Goal: Information Seeking & Learning: Learn about a topic

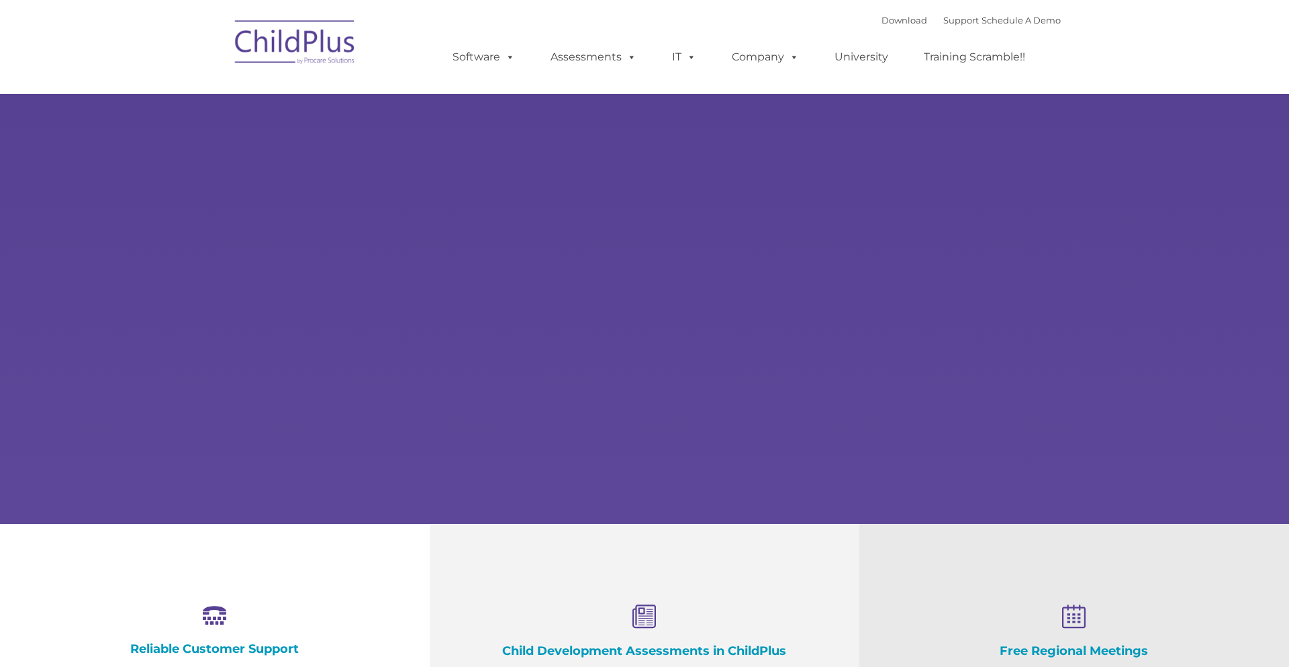
select select "MEDIUM"
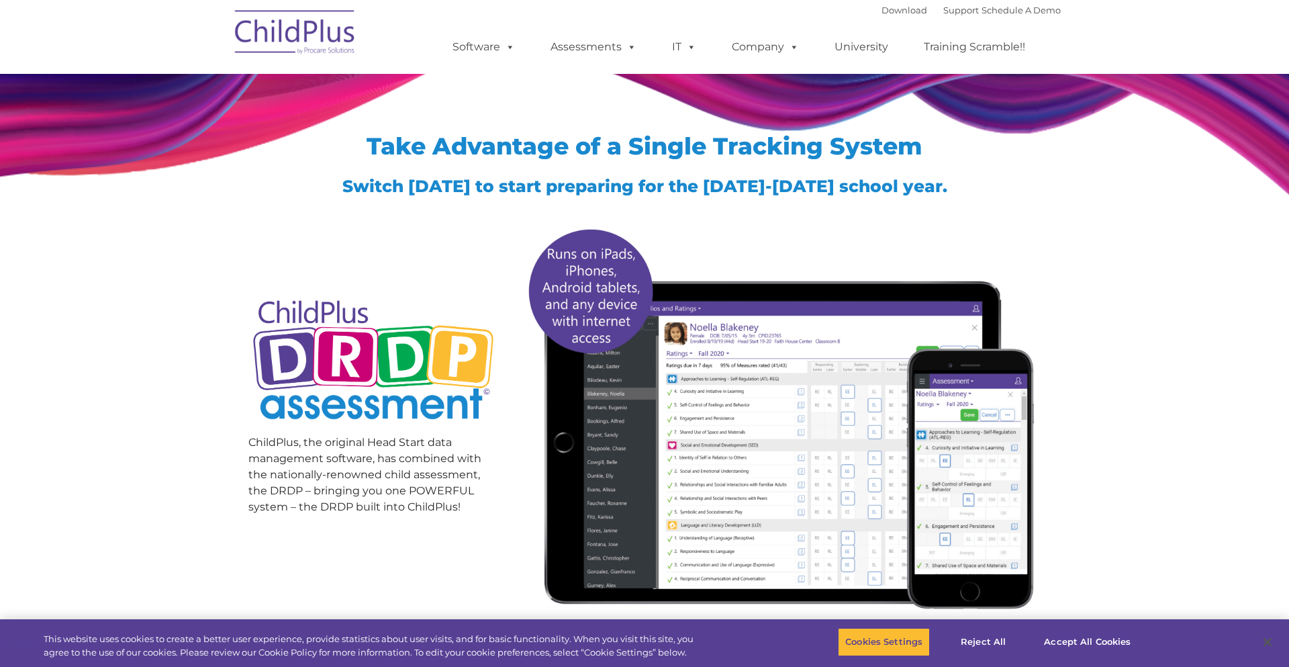
click at [343, 37] on img at bounding box center [295, 34] width 134 height 67
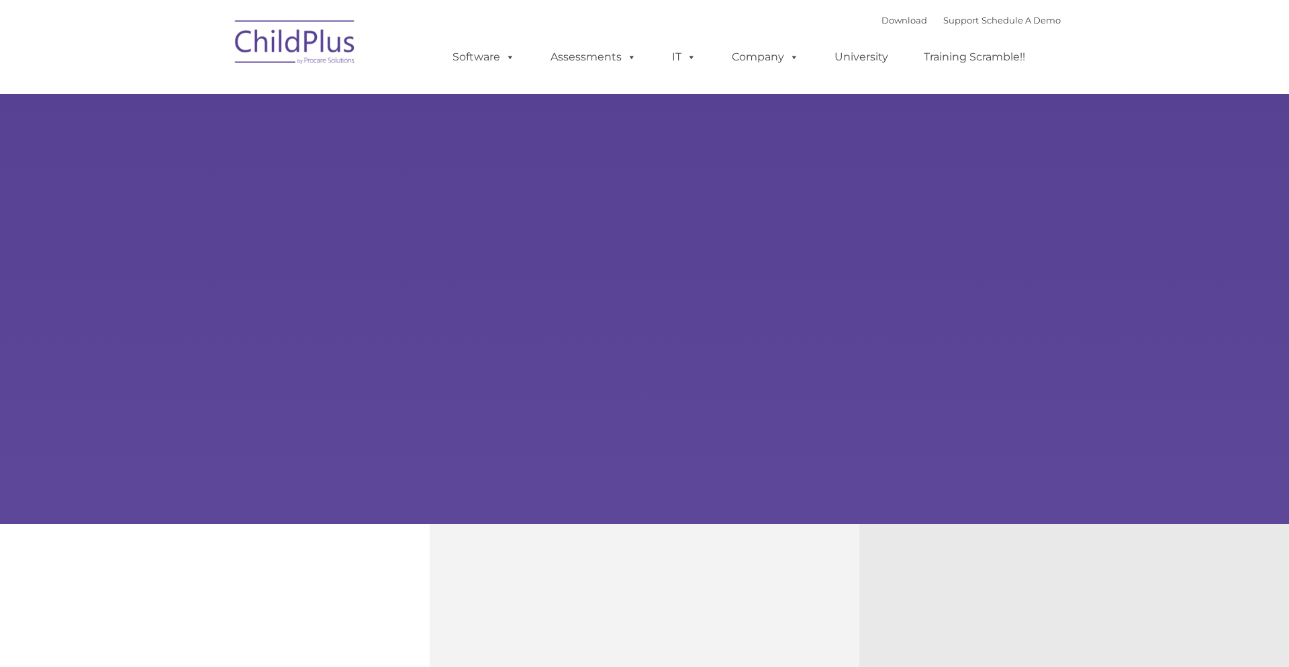
type input ""
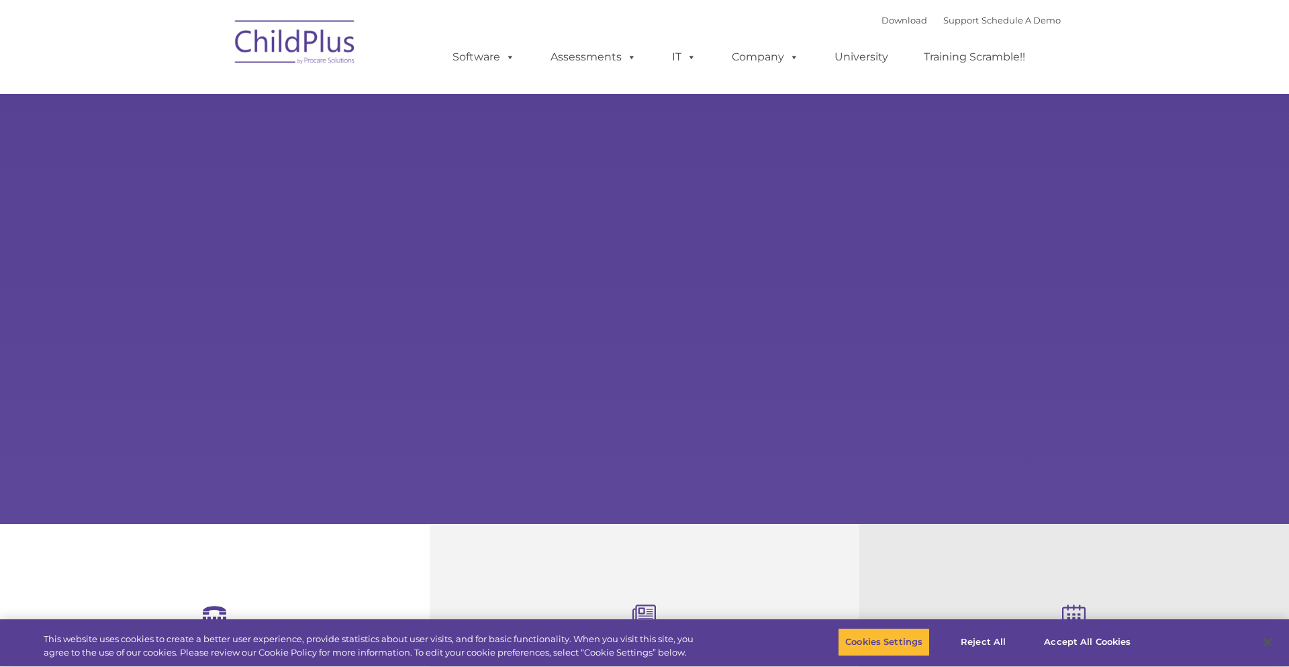
select select "MEDIUM"
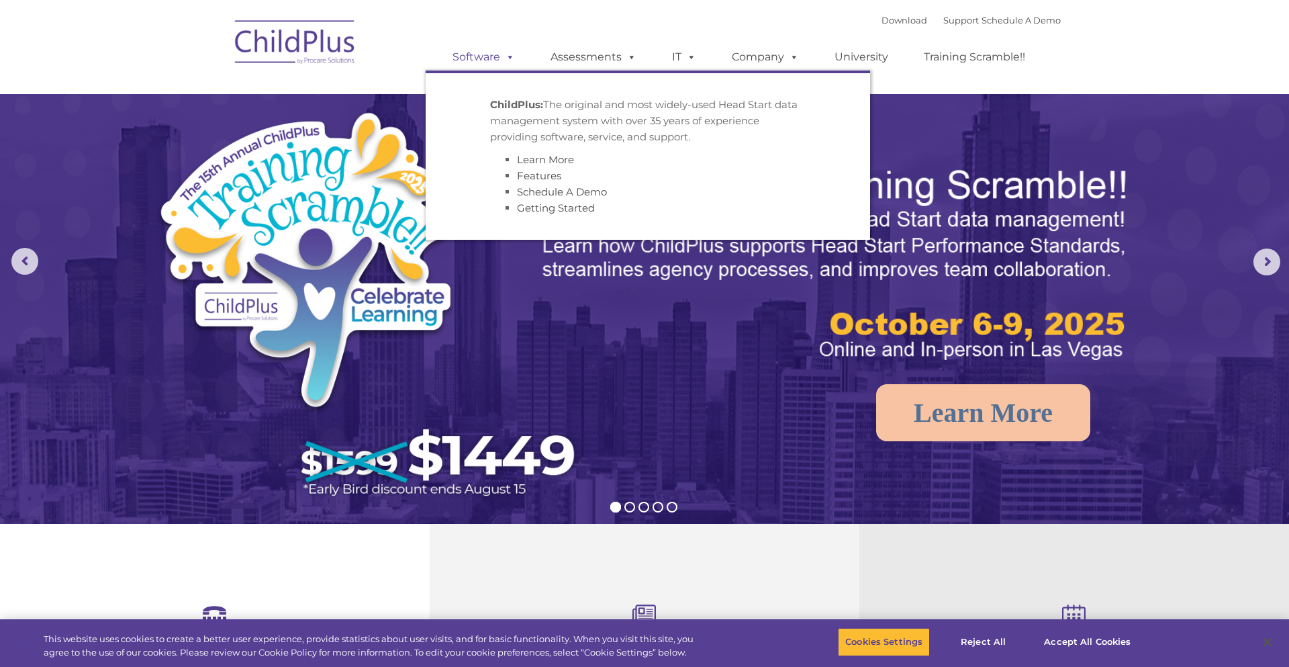
click at [508, 62] on span at bounding box center [507, 56] width 15 height 13
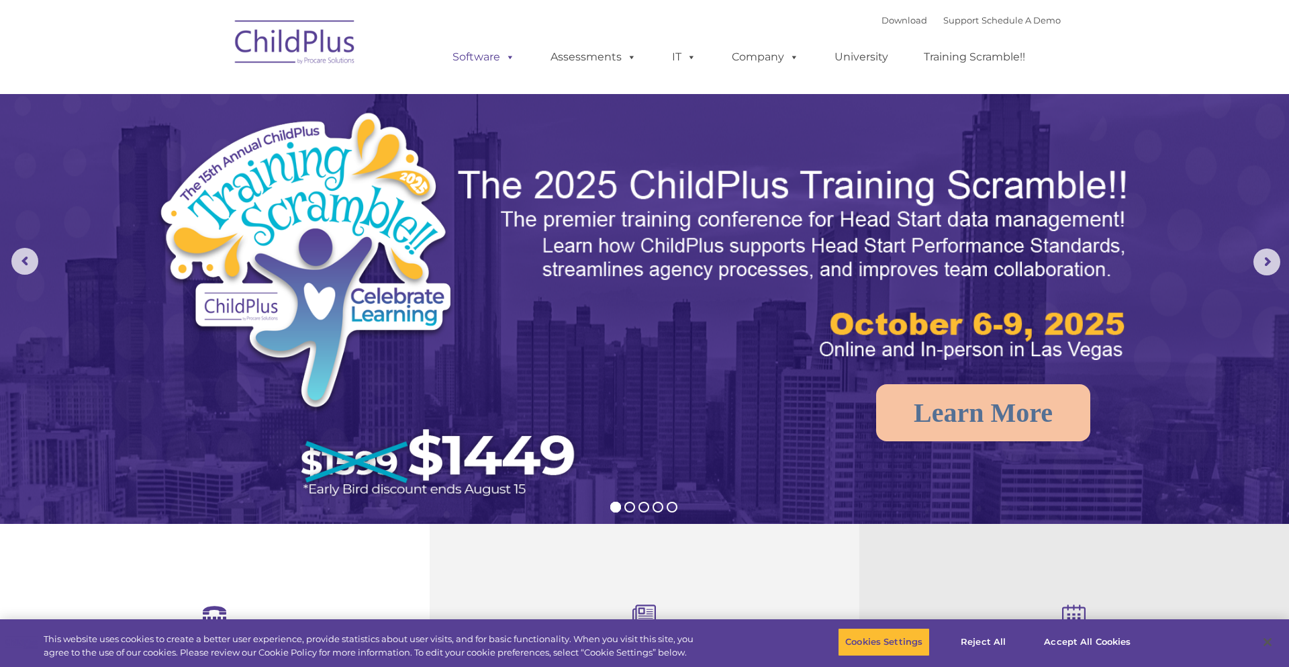
click at [508, 62] on span at bounding box center [507, 56] width 15 height 13
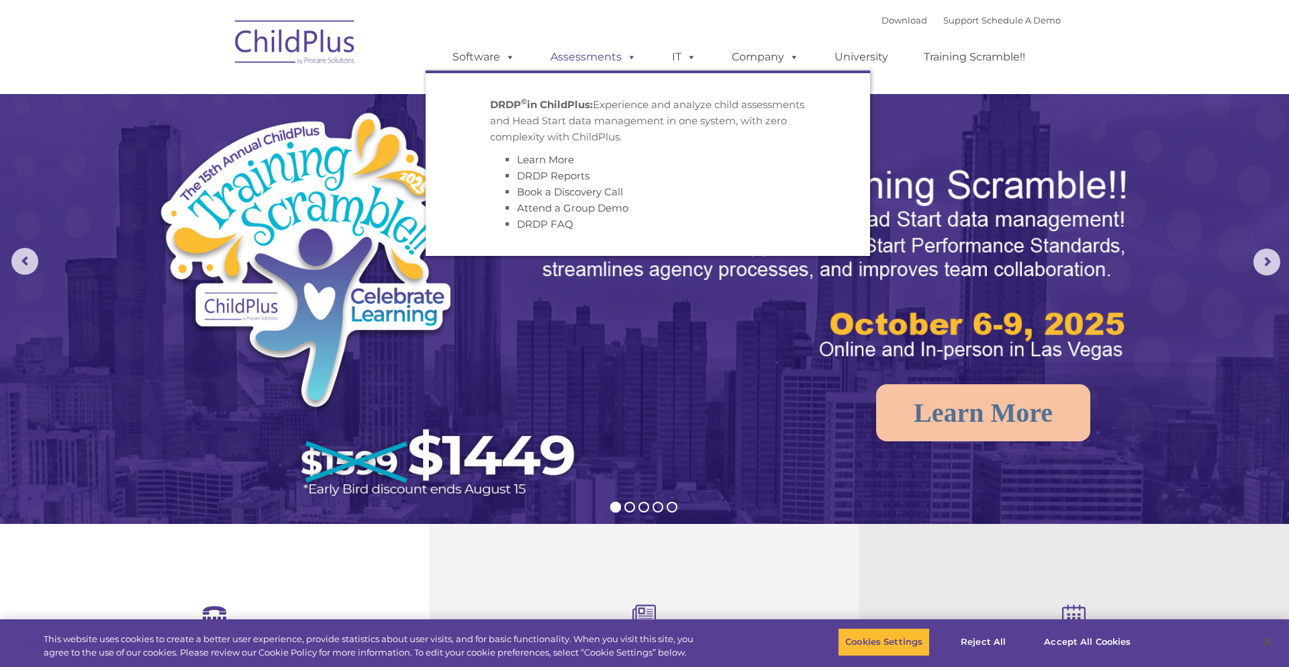
click at [640, 62] on link "Assessments" at bounding box center [593, 57] width 113 height 27
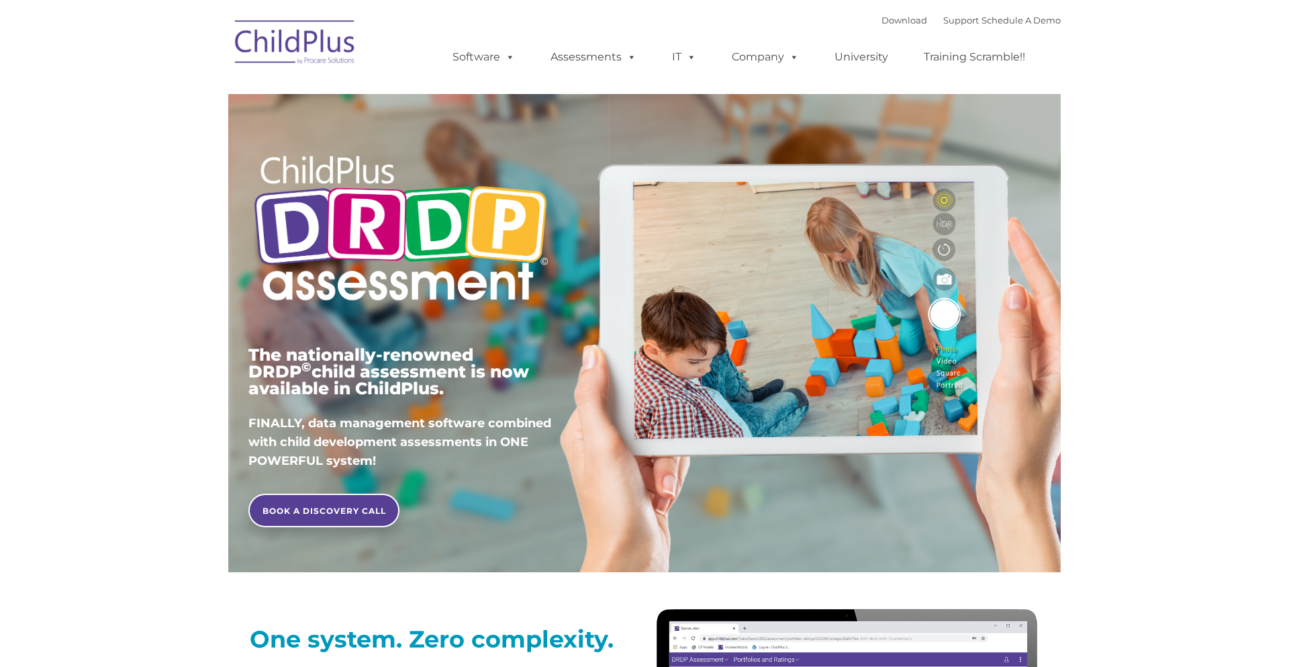
type input ""
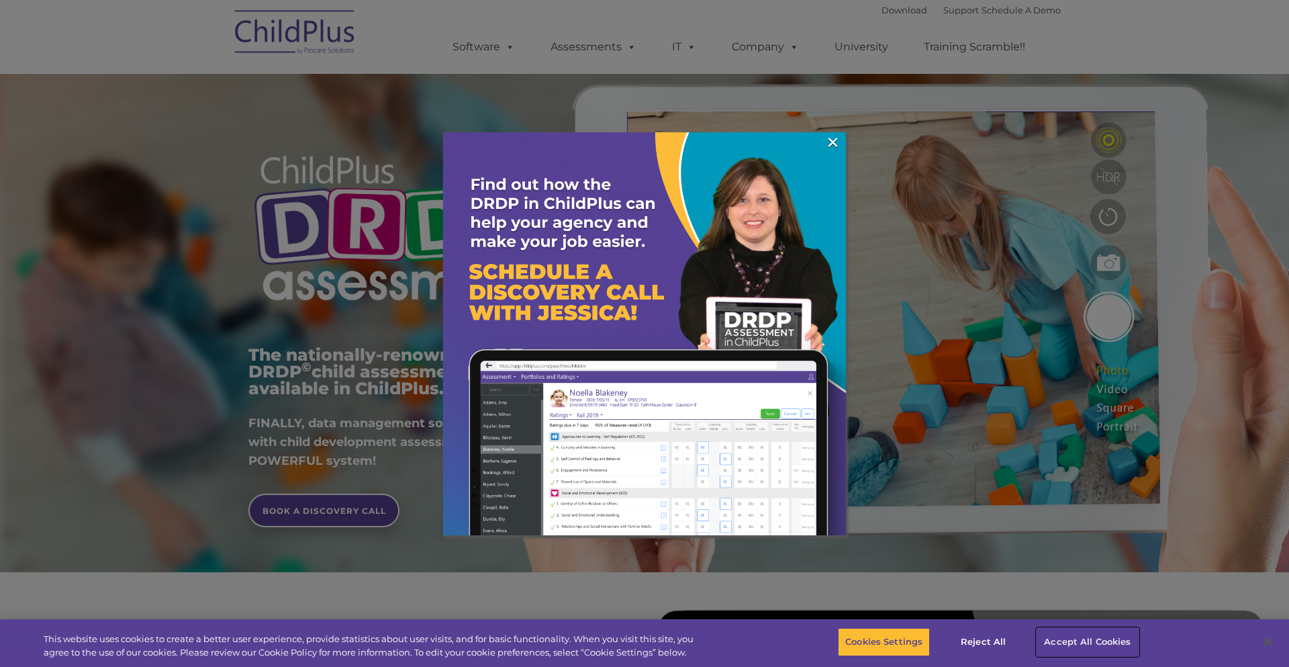
click at [1092, 647] on button "Accept All Cookies" at bounding box center [1087, 642] width 101 height 28
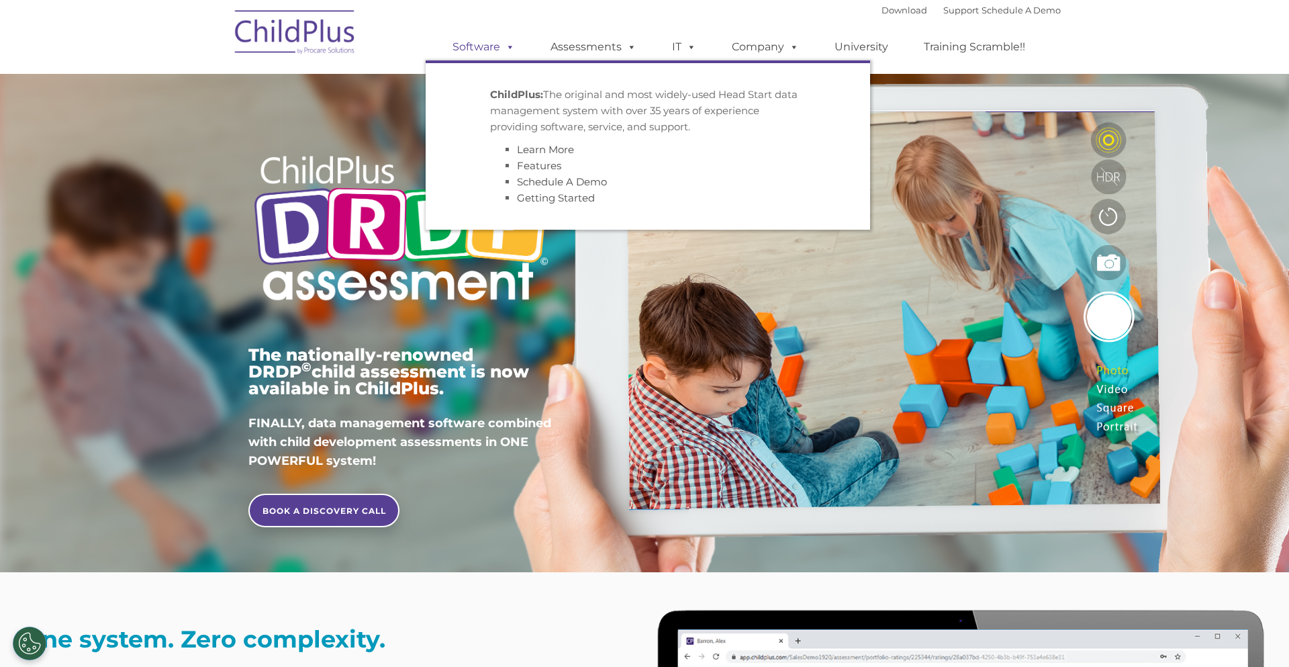
click at [506, 53] on span at bounding box center [507, 46] width 15 height 13
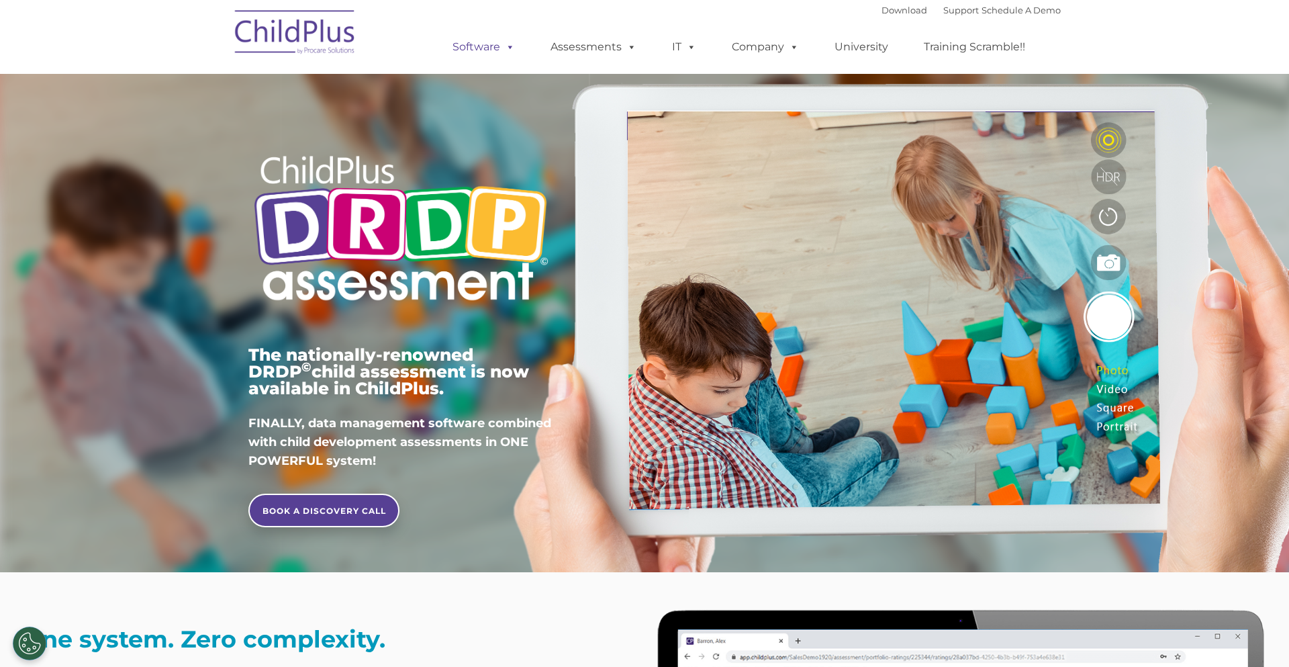
click at [497, 51] on link "Software" at bounding box center [483, 47] width 89 height 27
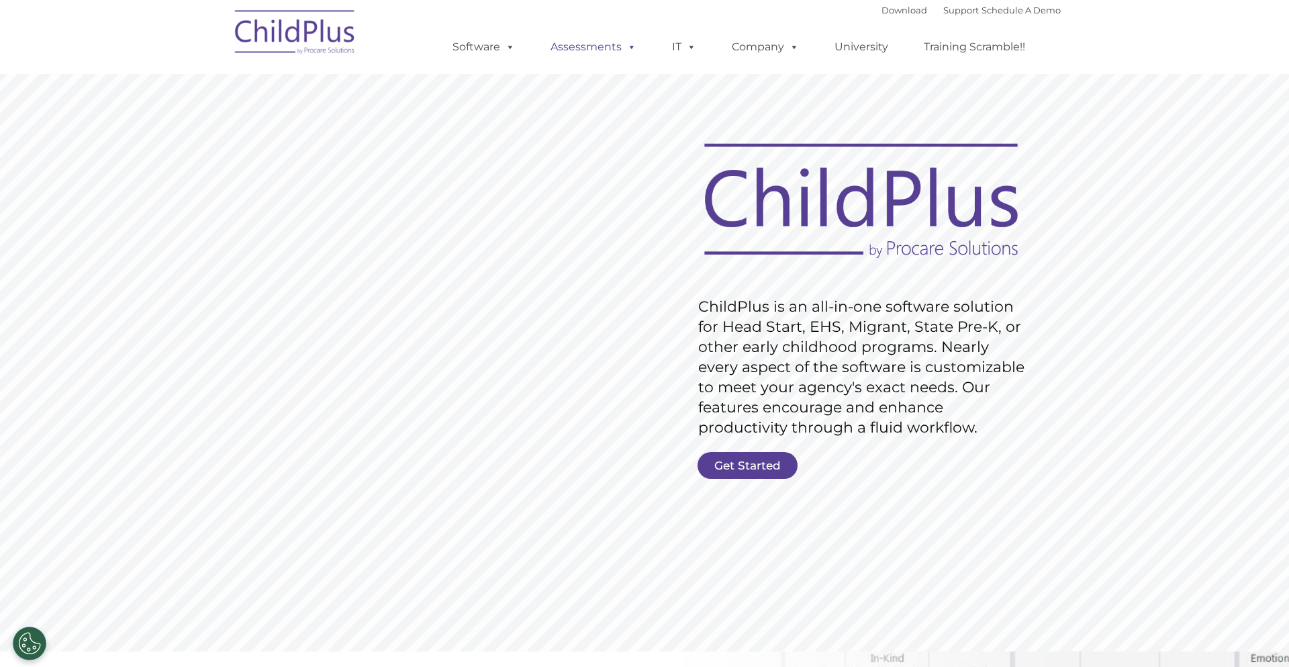
click at [626, 53] on span at bounding box center [629, 46] width 15 height 13
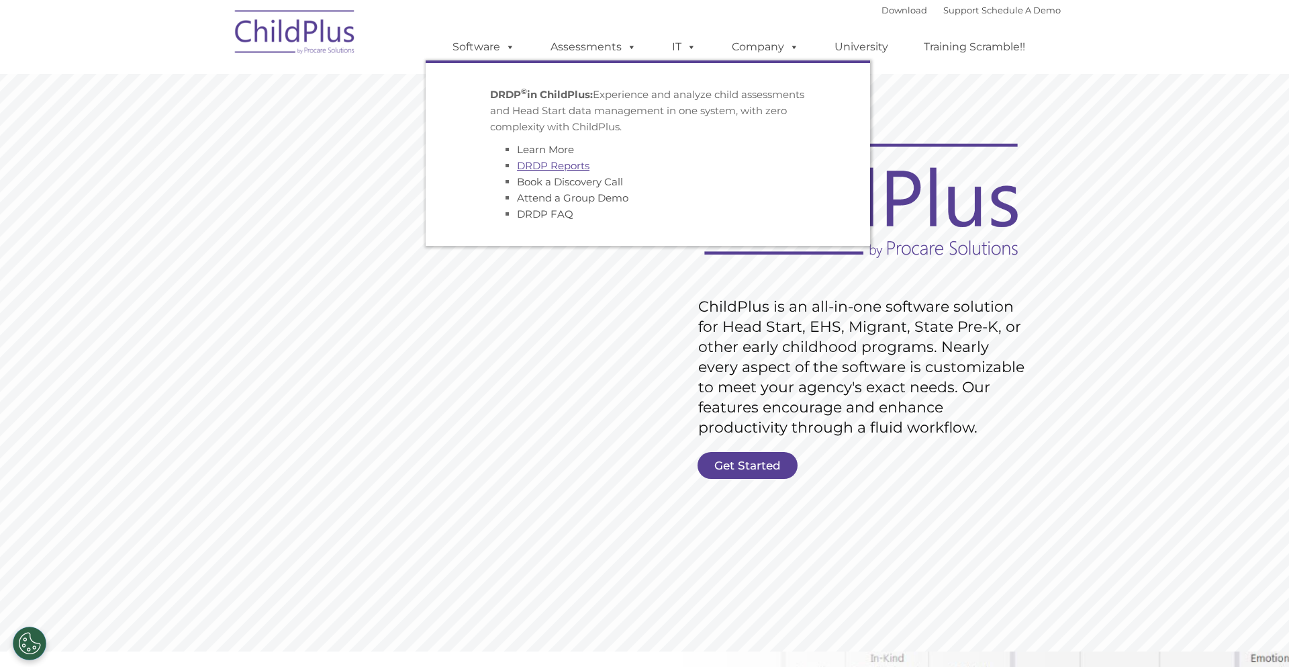
click at [566, 168] on link "DRDP Reports" at bounding box center [553, 165] width 73 height 13
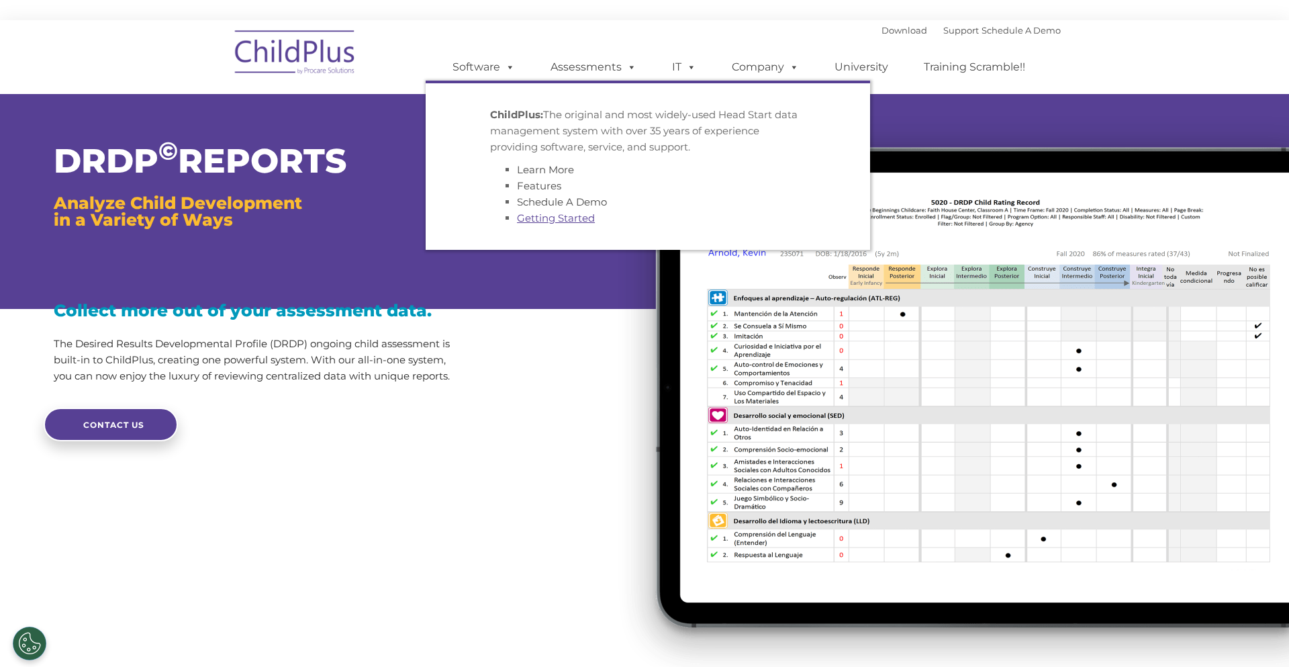
click at [587, 222] on link "Getting Started" at bounding box center [556, 217] width 78 height 13
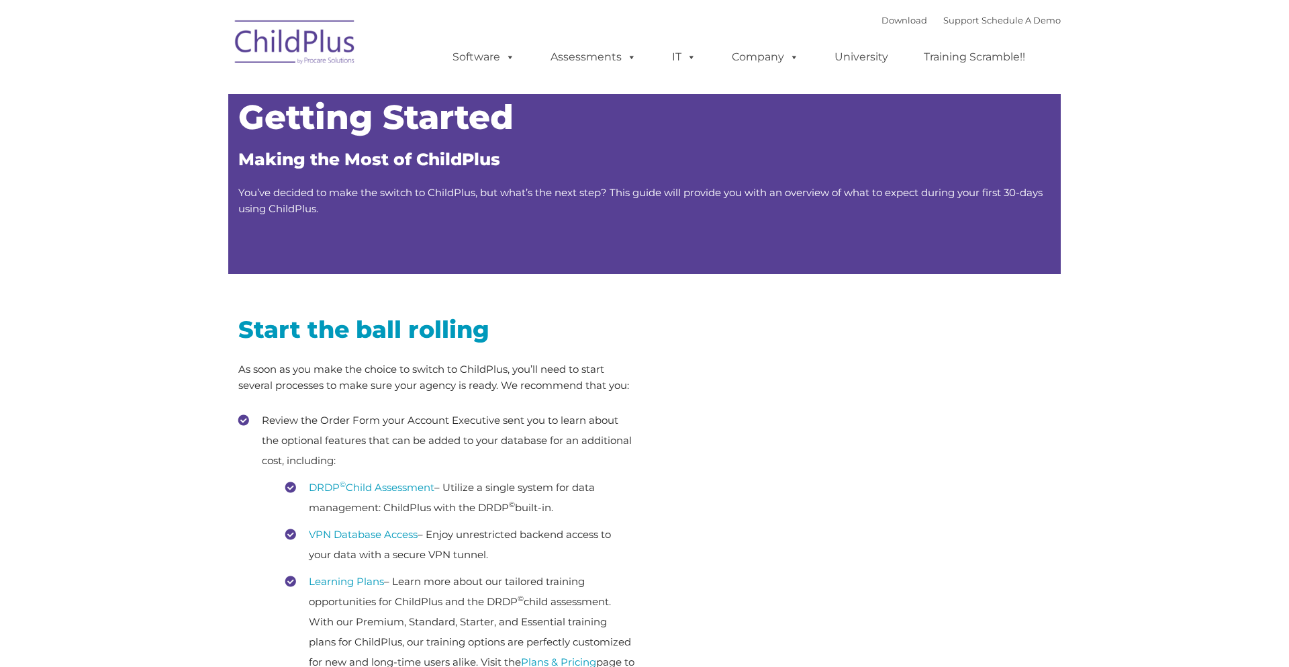
type input ""
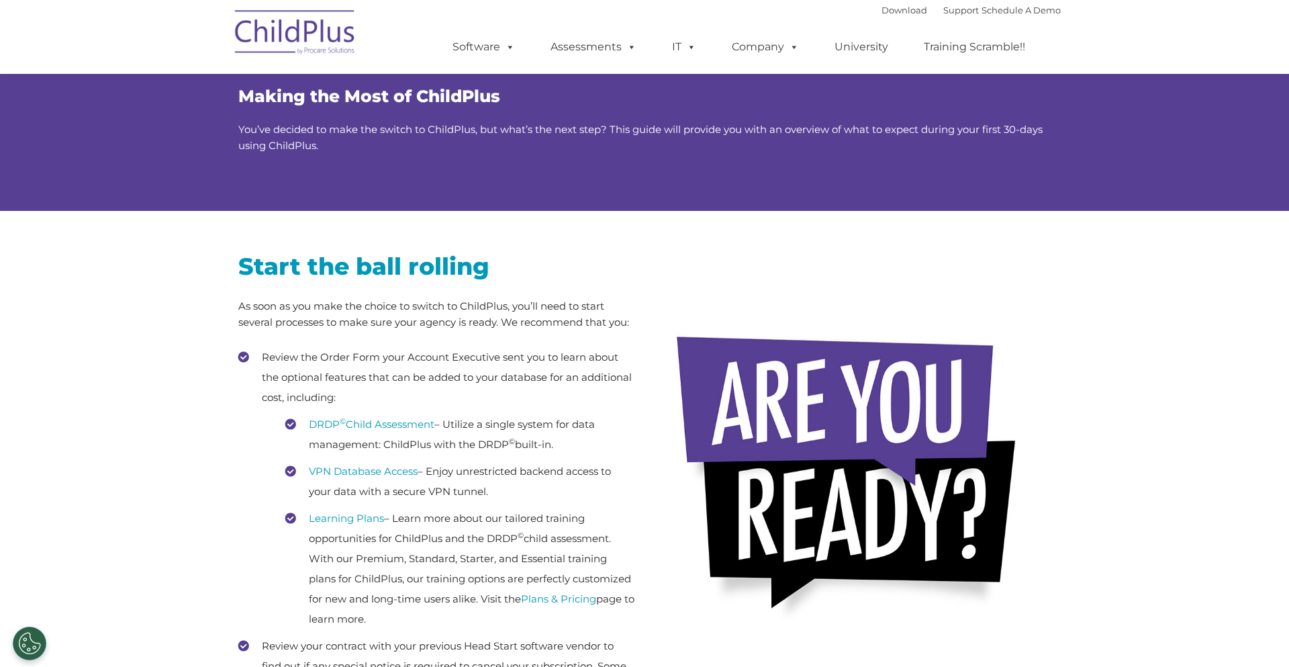
scroll to position [78, 0]
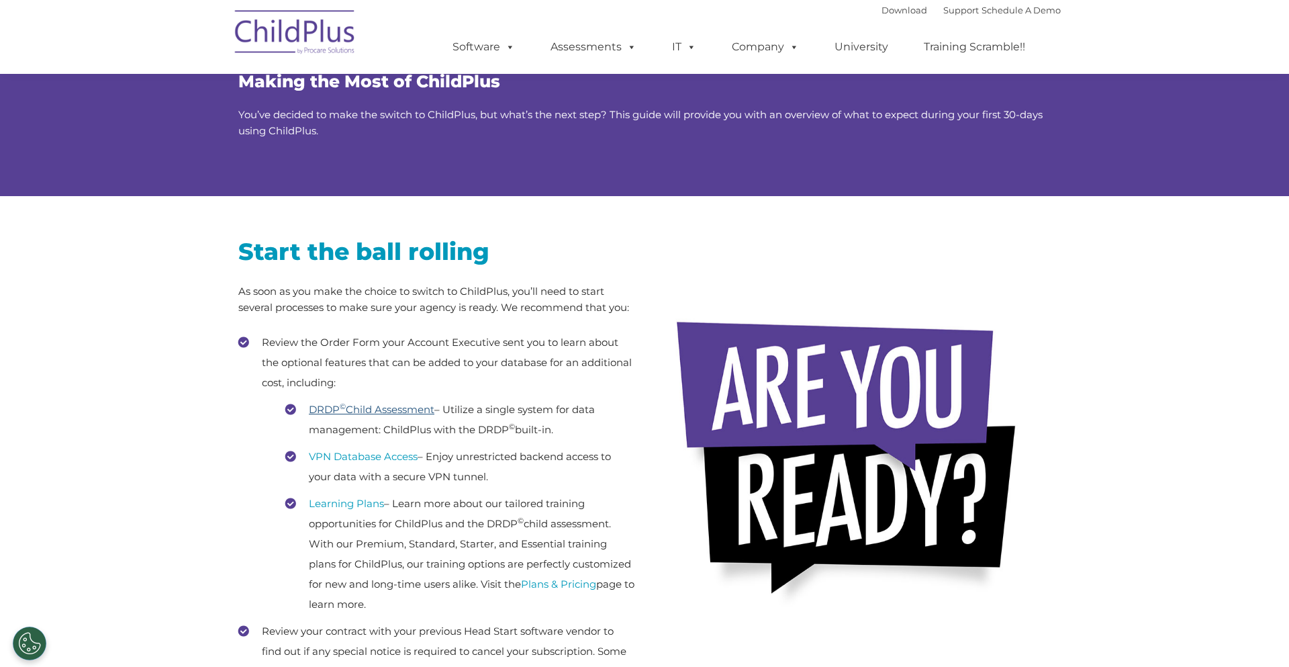
click at [412, 407] on link "DRDP © Child Assessment" at bounding box center [372, 409] width 126 height 13
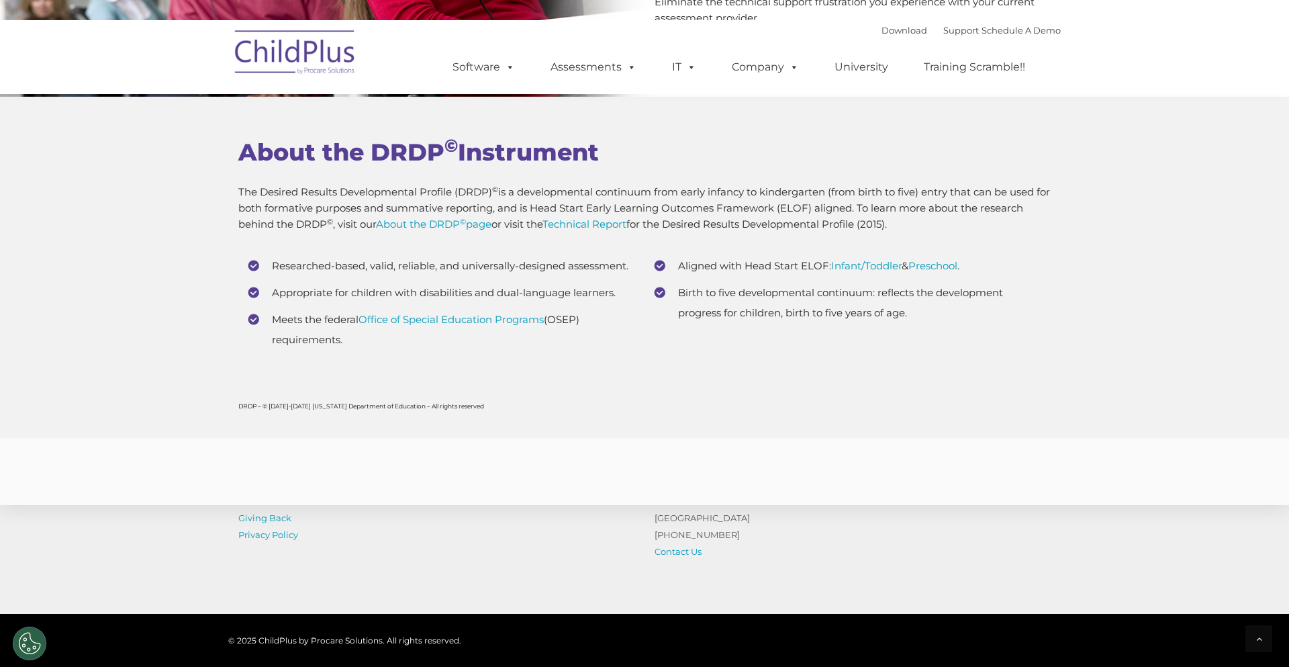
scroll to position [5246, 0]
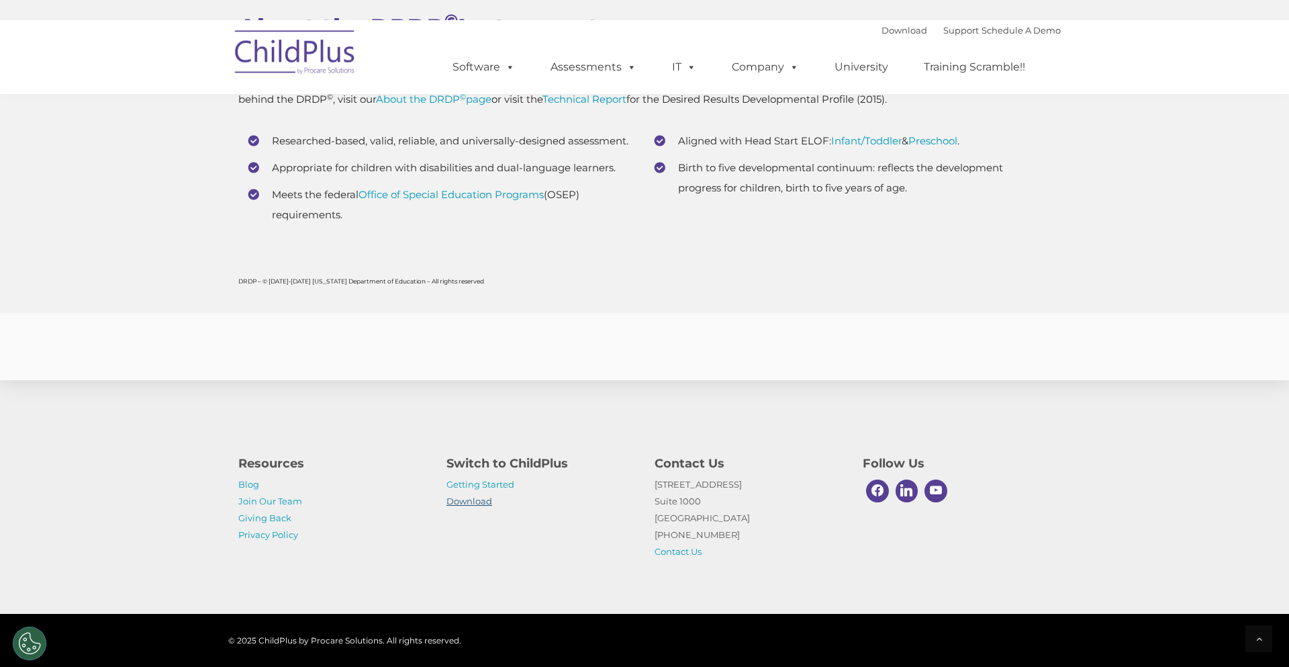
click at [477, 502] on link "Download" at bounding box center [469, 501] width 46 height 11
